Goal: Task Accomplishment & Management: Complete application form

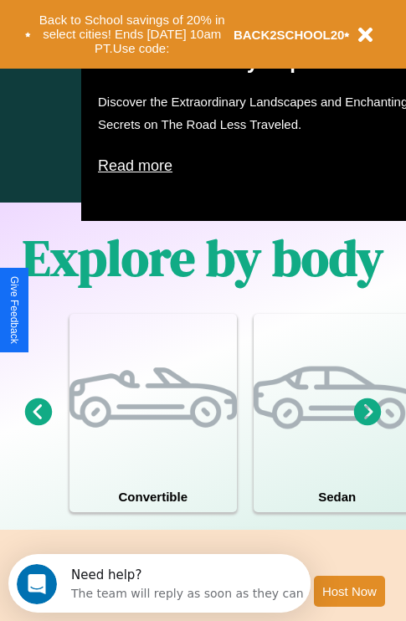
scroll to position [1076, 0]
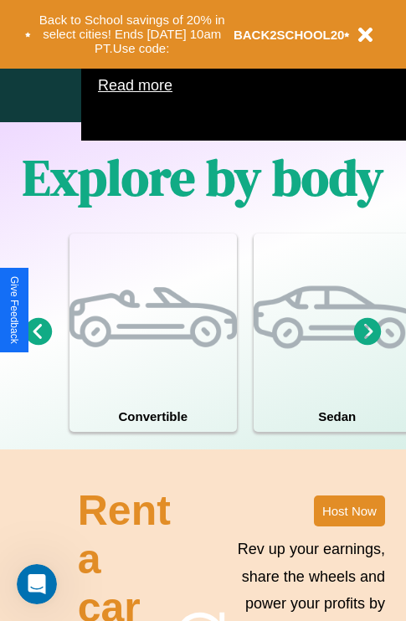
click at [368, 345] on icon at bounding box center [368, 331] width 28 height 28
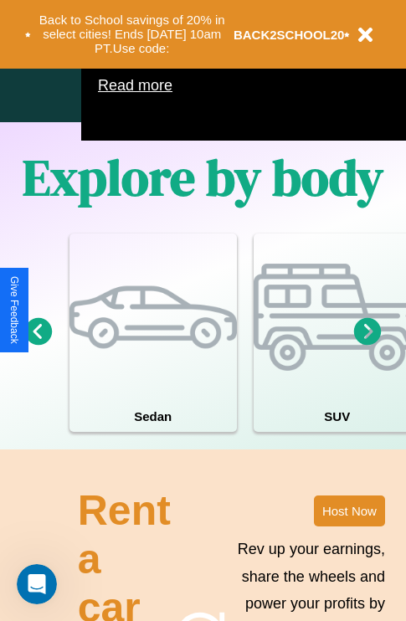
click at [38, 345] on icon at bounding box center [39, 331] width 28 height 28
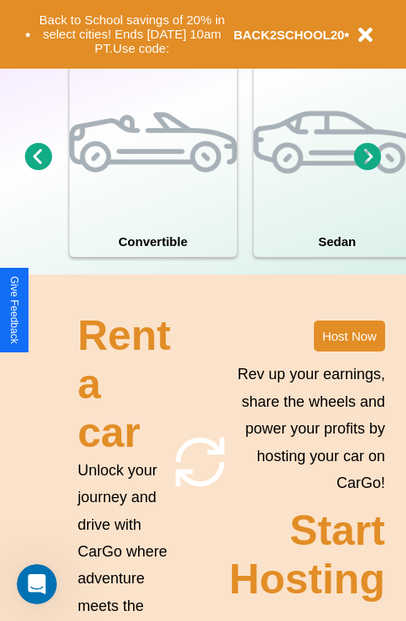
scroll to position [1305, 0]
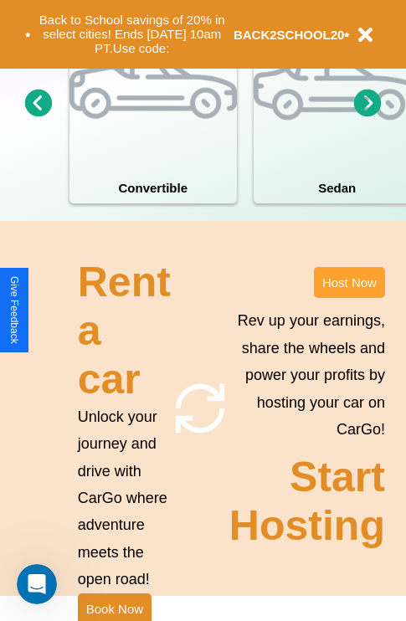
click at [349, 298] on button "Host Now" at bounding box center [349, 282] width 71 height 31
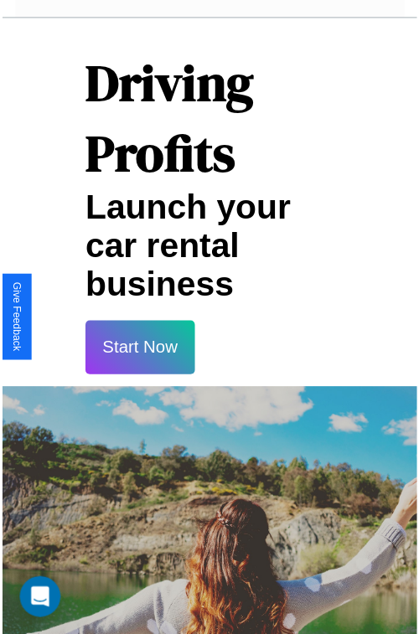
scroll to position [29, 0]
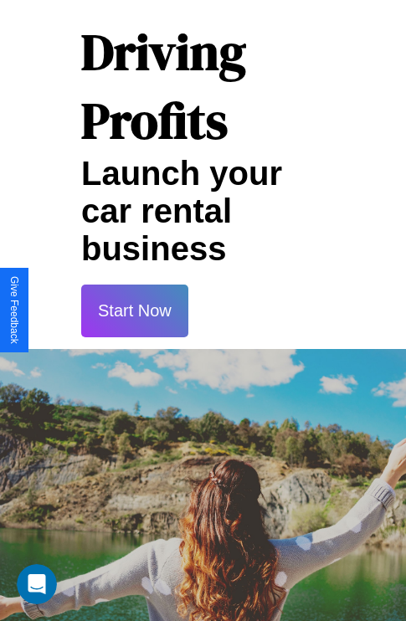
click at [134, 311] on button "Start Now" at bounding box center [134, 311] width 107 height 53
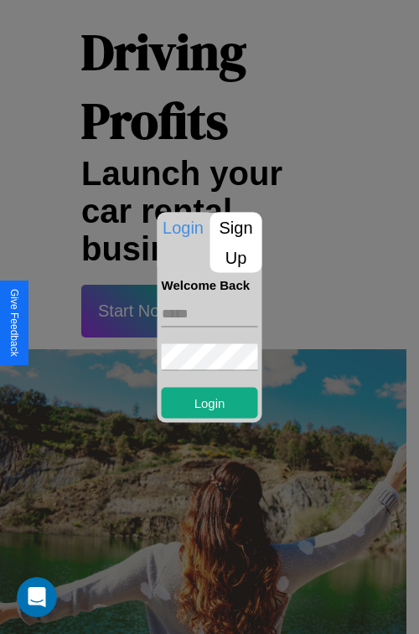
click at [235, 242] on p "Sign Up" at bounding box center [236, 242] width 52 height 60
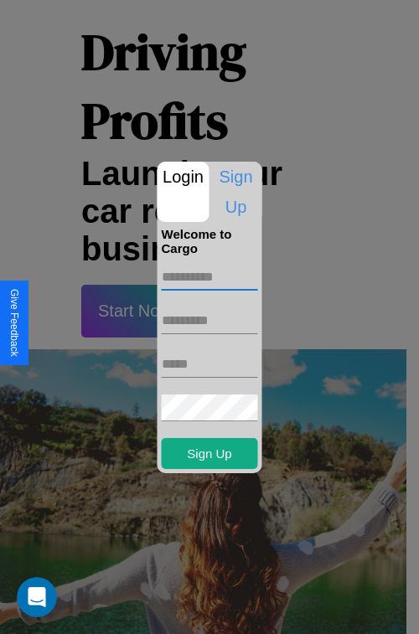
click at [209, 276] on input "text" at bounding box center [210, 277] width 96 height 27
type input "*****"
click at [209, 320] on input "text" at bounding box center [210, 320] width 96 height 27
type input "******"
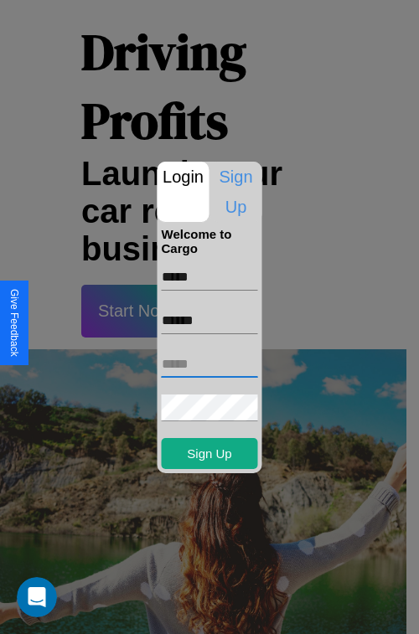
click at [209, 363] on input "text" at bounding box center [210, 364] width 96 height 27
type input "**********"
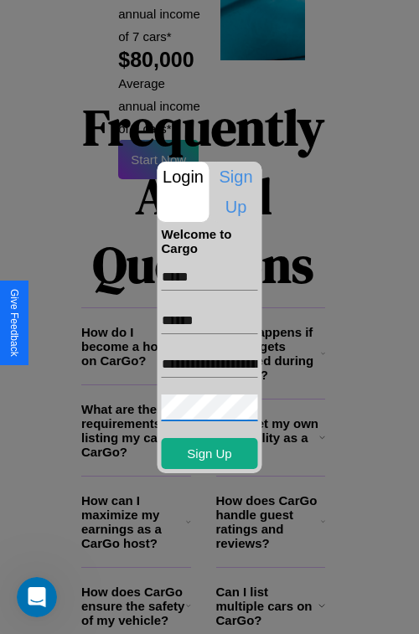
click at [215, 611] on div at bounding box center [209, 317] width 419 height 634
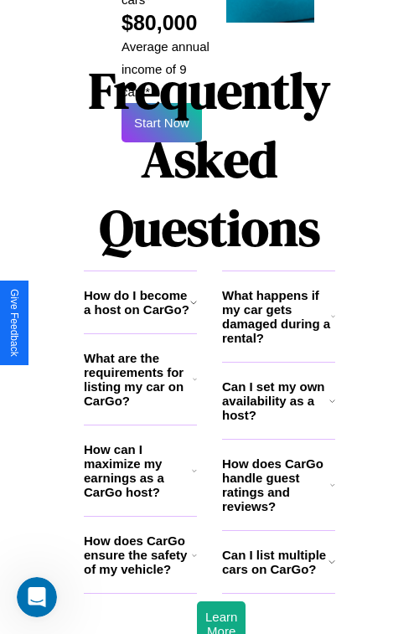
scroll to position [23, 0]
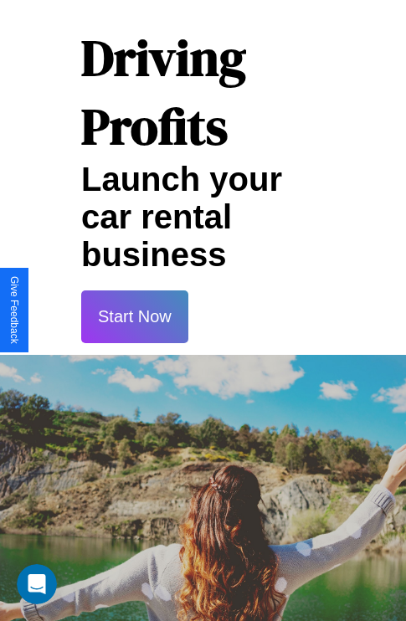
click at [134, 317] on button "Start Now" at bounding box center [134, 317] width 107 height 53
